Goal: Find specific page/section: Find specific page/section

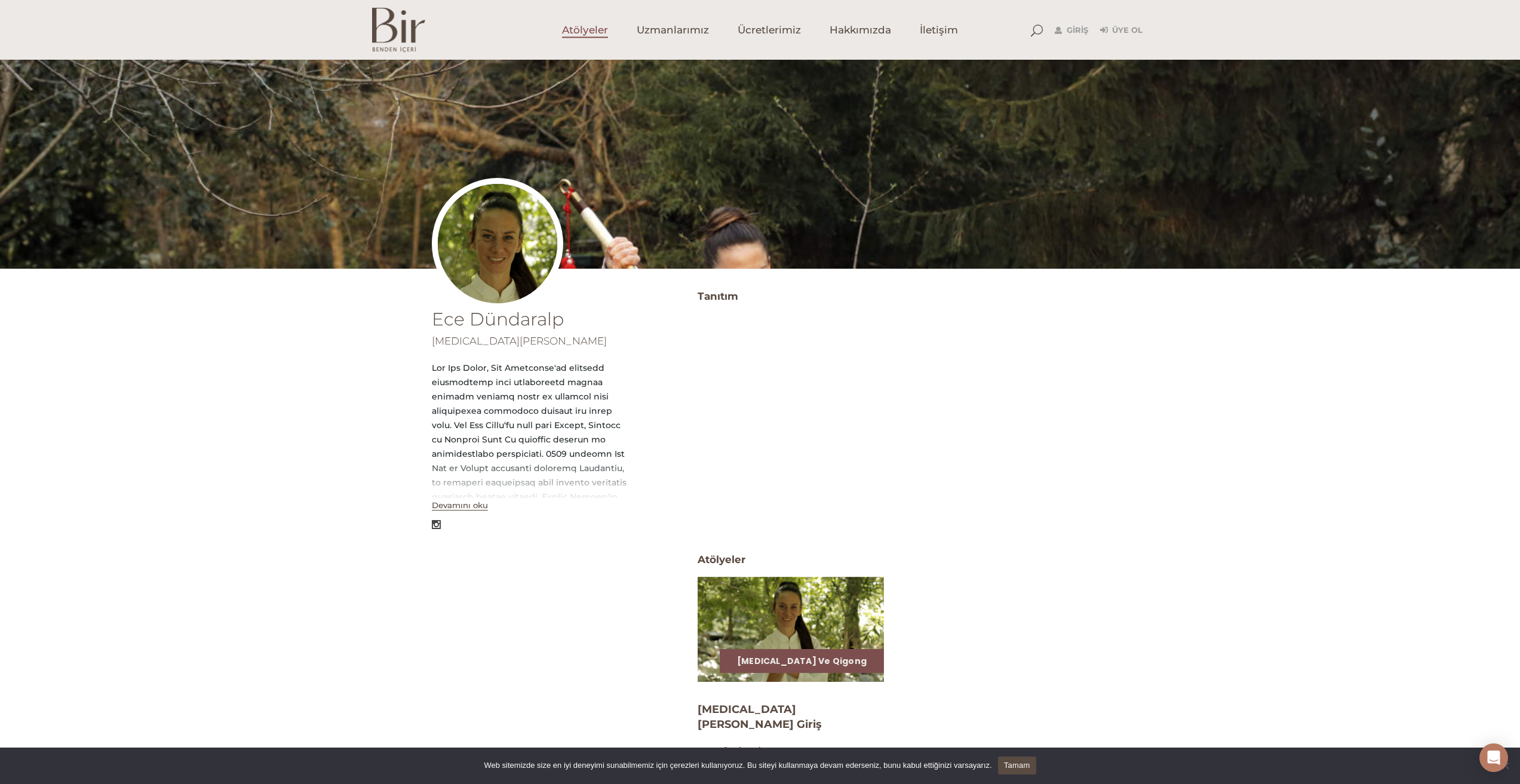
click at [567, 37] on span "Atölyeler" at bounding box center [584, 30] width 46 height 14
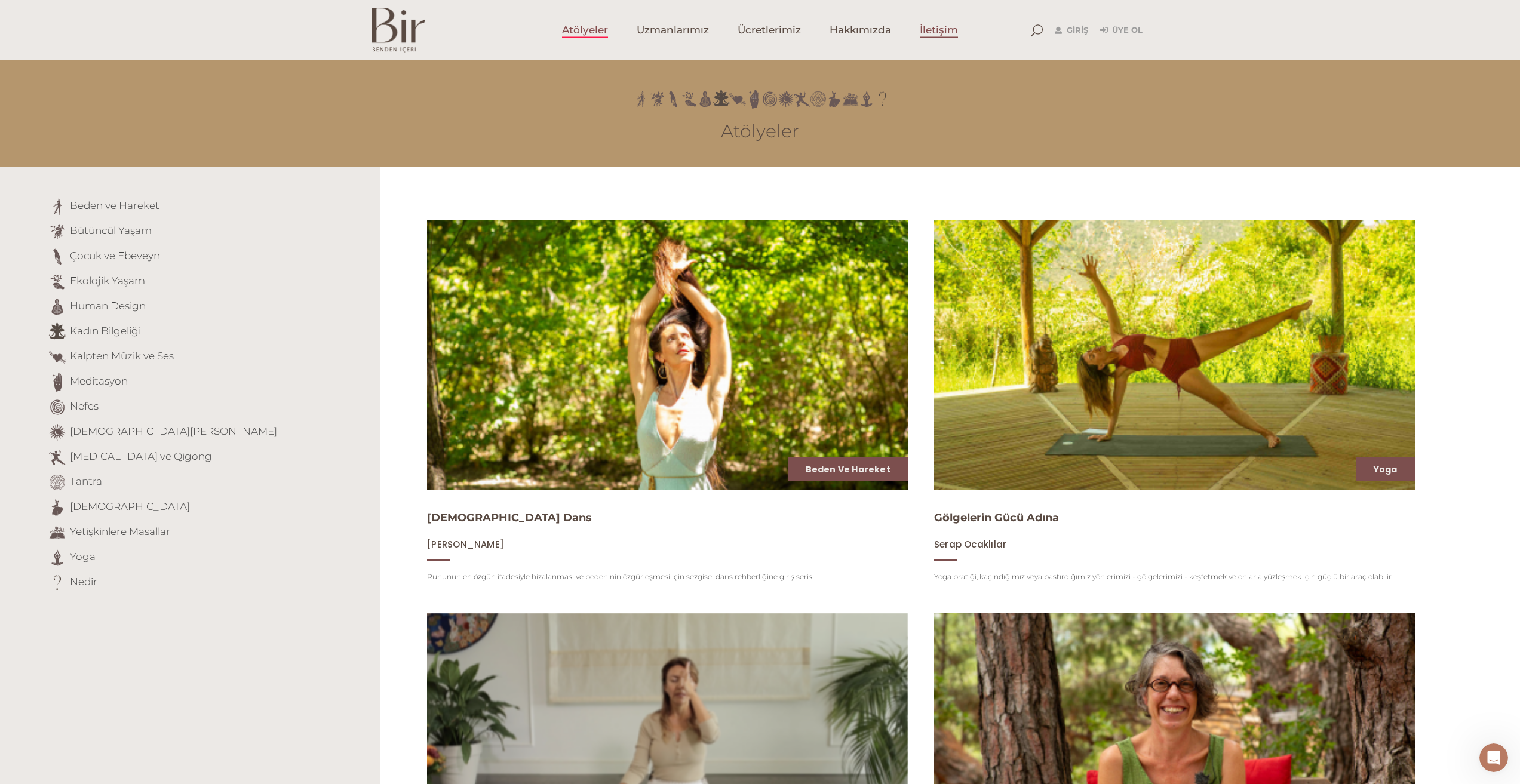
click at [937, 30] on span "İletişim" at bounding box center [939, 30] width 38 height 14
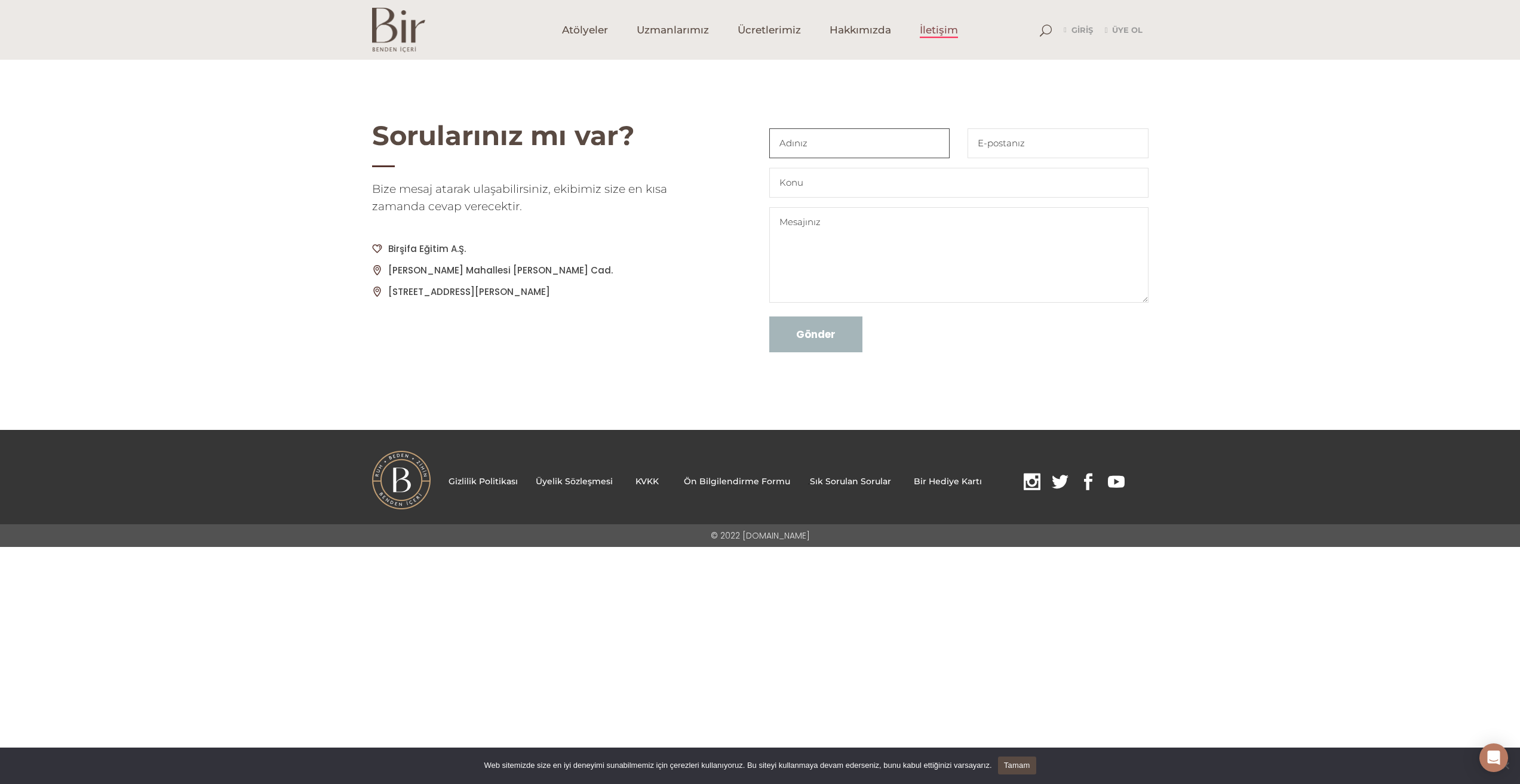
click at [833, 139] on input "Contact form" at bounding box center [860, 142] width 181 height 30
